Goal: Information Seeking & Learning: Learn about a topic

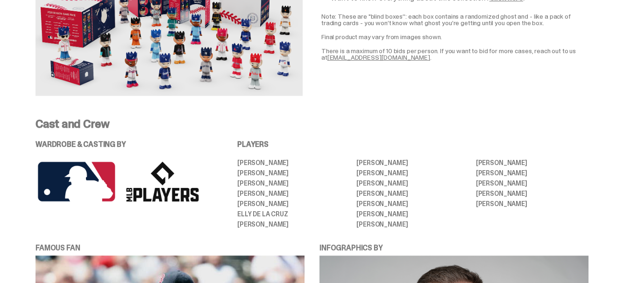
scroll to position [1813, 0]
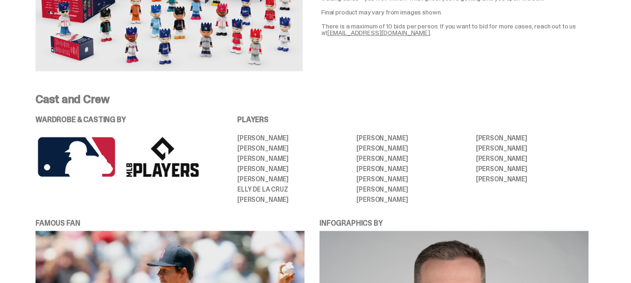
drag, startPoint x: 310, startPoint y: 83, endPoint x: 306, endPoint y: 72, distance: 11.5
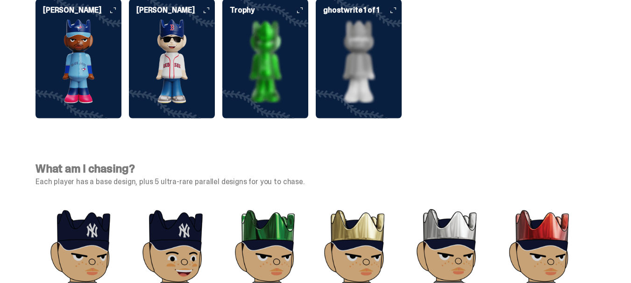
scroll to position [2848, 0]
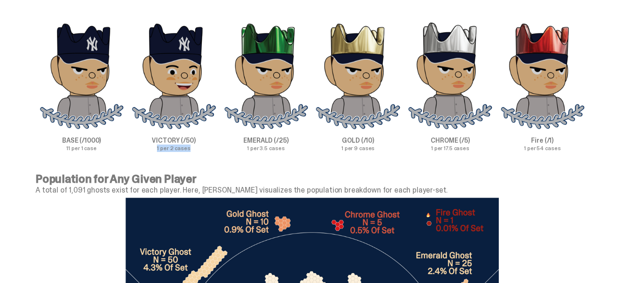
drag, startPoint x: 194, startPoint y: 138, endPoint x: 146, endPoint y: 138, distance: 48.6
click at [146, 146] on p "1 per 2 cases" at bounding box center [173, 149] width 92 height 6
click at [165, 146] on p "1 per 2 cases" at bounding box center [173, 149] width 92 height 6
click at [192, 146] on p "1 per 2 cases" at bounding box center [173, 149] width 92 height 6
drag, startPoint x: 292, startPoint y: 137, endPoint x: 246, endPoint y: 138, distance: 45.8
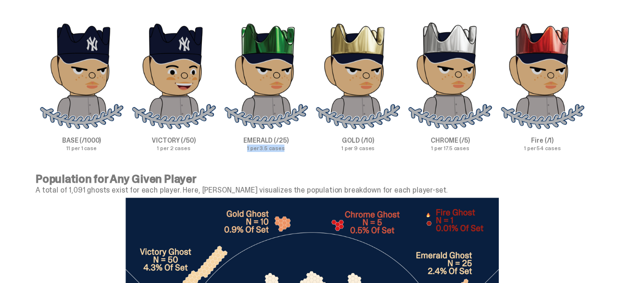
click at [246, 146] on p "1 per 3.5 cases" at bounding box center [266, 149] width 92 height 6
click at [248, 146] on p "1 per 3.5 cases" at bounding box center [266, 149] width 92 height 6
drag, startPoint x: 378, startPoint y: 137, endPoint x: 342, endPoint y: 140, distance: 36.0
click at [342, 146] on p "1 per 9 cases" at bounding box center [358, 149] width 92 height 6
click at [436, 141] on div "What am I chasing? Each player has a base design, plus 5 ultra-rare parallel de…" at bounding box center [312, 63] width 624 height 219
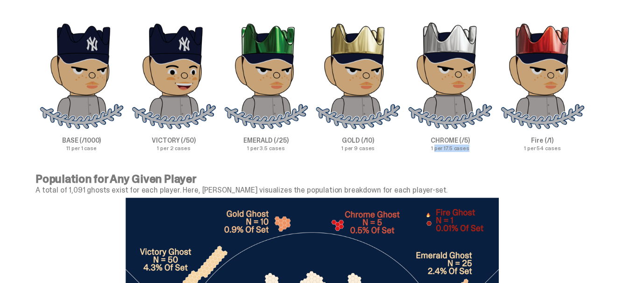
drag, startPoint x: 479, startPoint y: 140, endPoint x: 438, endPoint y: 139, distance: 41.1
click at [438, 139] on div "What am I chasing? Each player has a base design, plus 5 ultra-rare parallel de…" at bounding box center [312, 63] width 624 height 219
drag, startPoint x: 461, startPoint y: 140, endPoint x: 492, endPoint y: 140, distance: 30.8
click at [462, 146] on p "1 per 17.5 cases" at bounding box center [450, 149] width 92 height 6
click at [576, 146] on p "1 per 54 cases" at bounding box center [542, 149] width 92 height 6
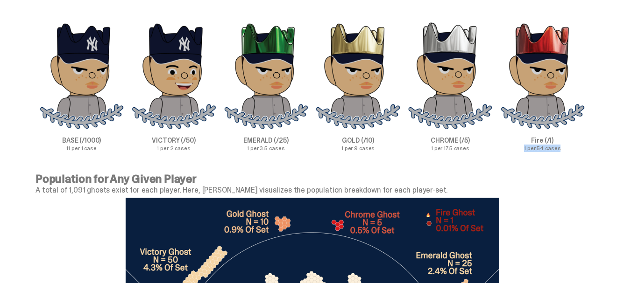
drag, startPoint x: 573, startPoint y: 137, endPoint x: 529, endPoint y: 141, distance: 44.5
click at [529, 146] on p "1 per 54 cases" at bounding box center [542, 149] width 92 height 6
click at [532, 141] on div "What am I chasing? Each player has a base design, plus 5 ultra-rare parallel de…" at bounding box center [312, 63] width 624 height 219
click at [203, 141] on div "What am I chasing? Each player has a base design, plus 5 ultra-rare parallel de…" at bounding box center [312, 63] width 624 height 219
drag, startPoint x: 291, startPoint y: 139, endPoint x: 238, endPoint y: 120, distance: 56.8
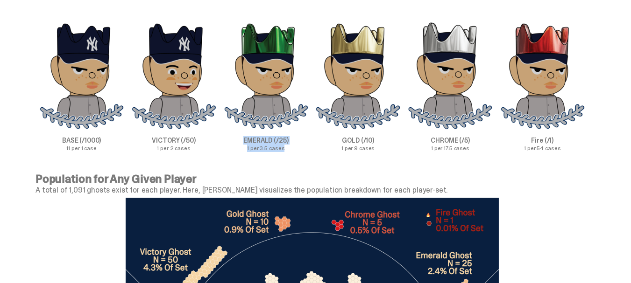
click at [238, 120] on div "EMERALD (/25) 1 per 3.5 cases" at bounding box center [266, 86] width 92 height 130
drag, startPoint x: 311, startPoint y: 139, endPoint x: 320, endPoint y: 144, distance: 10.2
click at [310, 146] on p "1 per 3.5 cases" at bounding box center [266, 149] width 92 height 6
drag, startPoint x: 368, startPoint y: 134, endPoint x: 439, endPoint y: 137, distance: 70.5
click at [369, 146] on p "1 per 9 cases" at bounding box center [358, 149] width 92 height 6
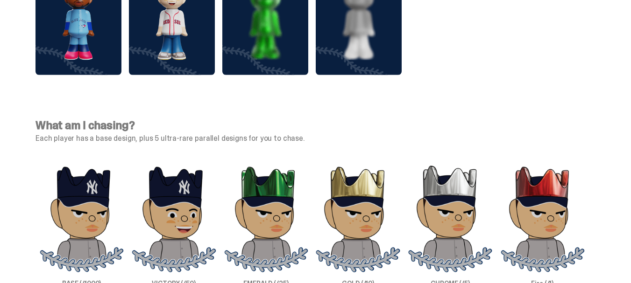
scroll to position [2773, 0]
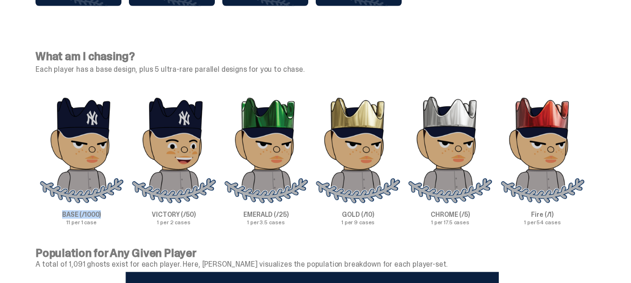
drag, startPoint x: 104, startPoint y: 205, endPoint x: 52, endPoint y: 203, distance: 51.4
click at [52, 211] on p "BASE (/1000)" at bounding box center [81, 214] width 92 height 7
click at [90, 220] on div "What am I chasing? Each player has a base design, plus 5 ultra-rare parallel de…" at bounding box center [312, 137] width 624 height 219
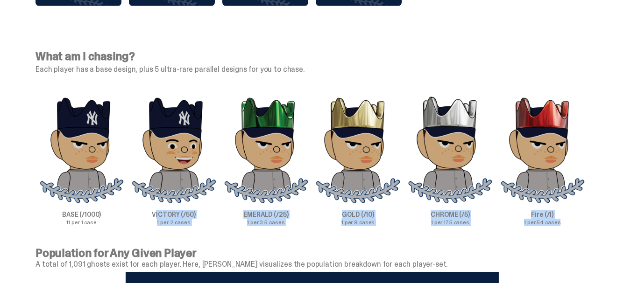
drag, startPoint x: 161, startPoint y: 203, endPoint x: 496, endPoint y: 178, distance: 336.1
click at [563, 214] on div "BASE (/1000) 11 per 1 case VICTORY (/50) 1 per 2 cases EMERALD (/25) 1 per 3.5 …" at bounding box center [311, 161] width 553 height 130
click at [599, 66] on div "What am I chasing? Each player has a base design, plus 5 ultra-rare parallel de…" at bounding box center [312, 138] width 598 height 175
